Goal: Find specific page/section: Find specific page/section

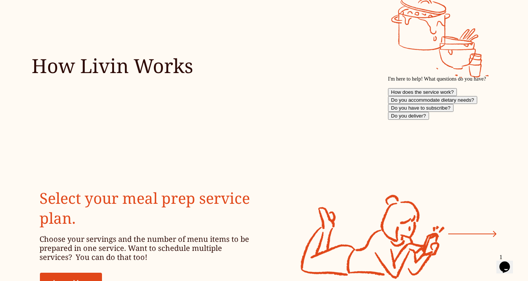
scroll to position [1204, 0]
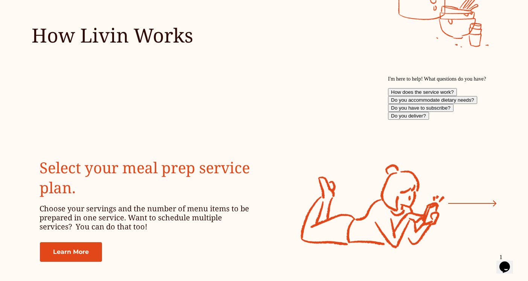
click at [289, 76] on img at bounding box center [377, 211] width 225 height 270
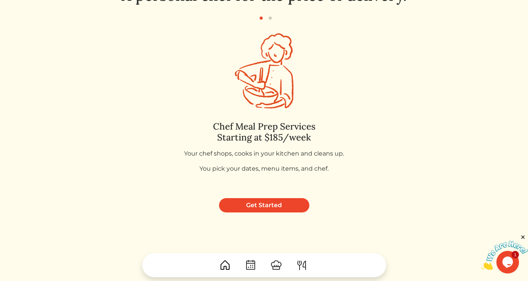
scroll to position [83, 0]
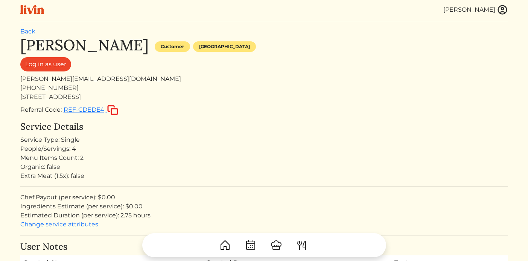
click at [500, 11] on img at bounding box center [502, 9] width 11 height 11
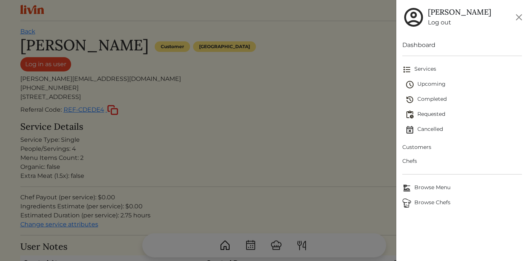
click at [405, 147] on span "Customers" at bounding box center [462, 147] width 120 height 8
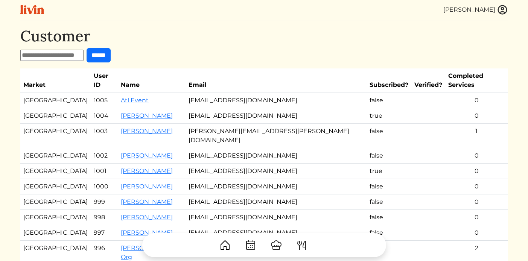
click at [73, 57] on input "text" at bounding box center [51, 55] width 63 height 11
type input "******"
click at [87, 48] on input "******" at bounding box center [99, 55] width 24 height 14
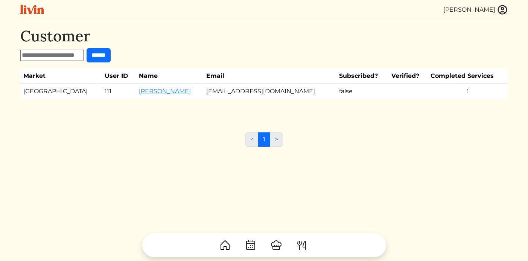
click at [44, 56] on input "text" at bounding box center [51, 55] width 63 height 11
click at [186, 40] on h1 "Customer" at bounding box center [264, 36] width 488 height 18
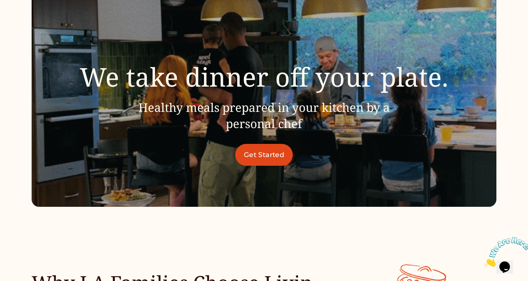
scroll to position [28, 0]
